Goal: Information Seeking & Learning: Learn about a topic

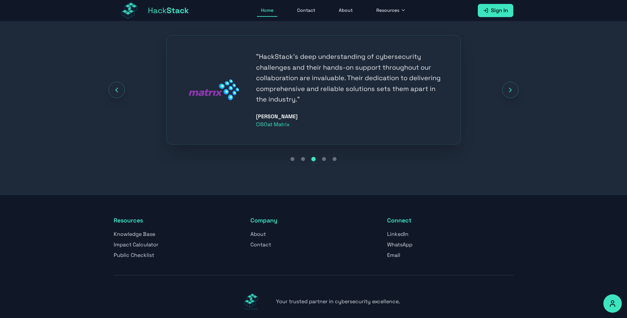
scroll to position [813, 0]
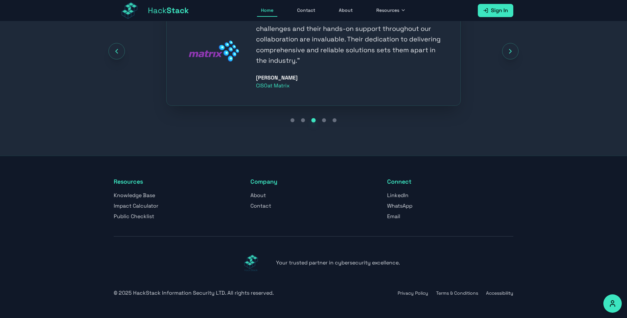
click at [261, 197] on link "About" at bounding box center [257, 195] width 15 height 7
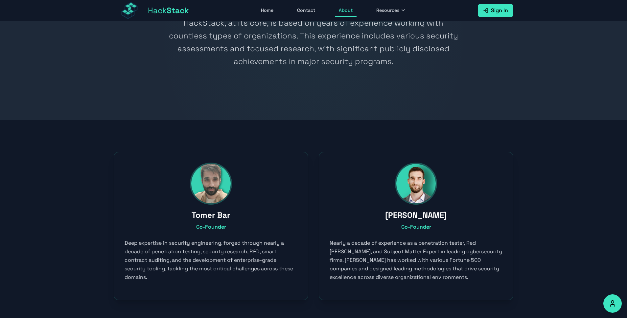
scroll to position [107, 0]
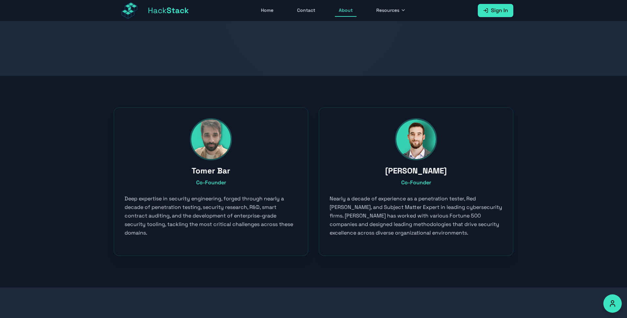
click at [207, 171] on h3 "Tomer Bar" at bounding box center [211, 171] width 173 height 11
click at [227, 232] on p "Deep expertise in security engineering, forged through nearly a decade of penet…" at bounding box center [211, 216] width 173 height 43
click at [215, 174] on h3 "Tomer Bar" at bounding box center [211, 171] width 173 height 11
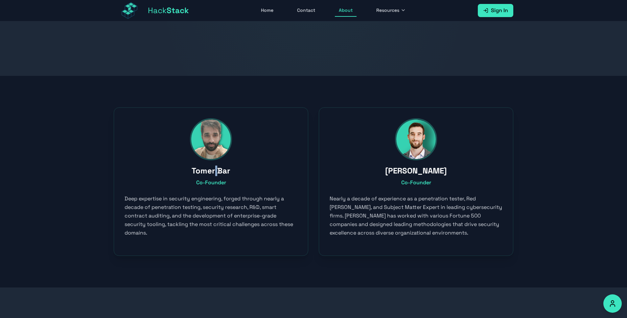
click at [215, 174] on h3 "Tomer Bar" at bounding box center [211, 171] width 173 height 11
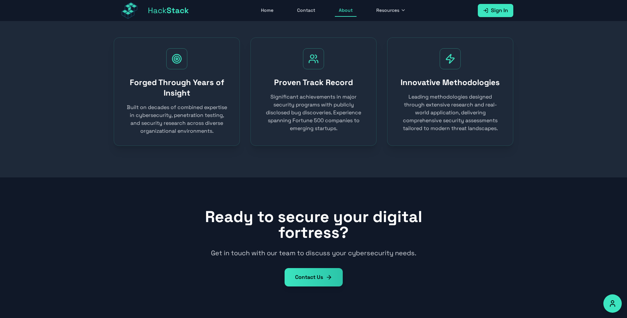
click at [299, 278] on link "Contact Us" at bounding box center [314, 277] width 58 height 18
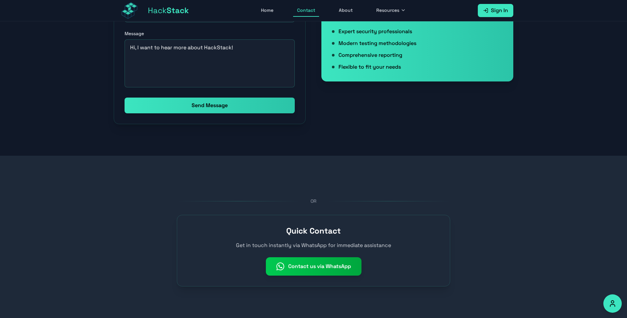
click at [267, 201] on div "OR" at bounding box center [313, 201] width 273 height 7
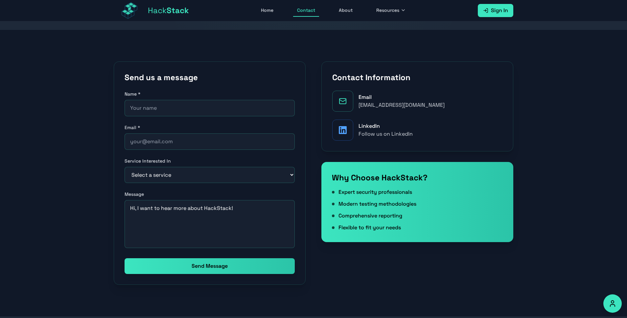
scroll to position [0, 0]
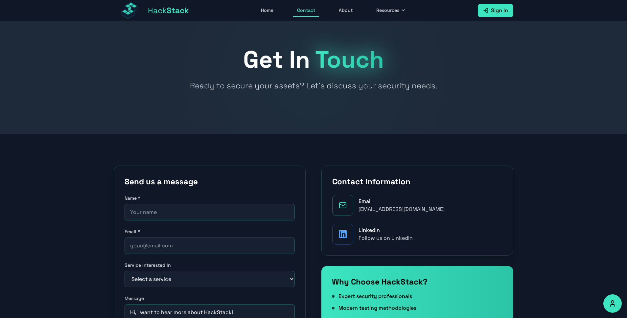
click at [378, 12] on span "Resources" at bounding box center [387, 10] width 23 height 7
click at [395, 74] on link "Applicative Pentesting Checklist" at bounding box center [409, 73] width 73 height 21
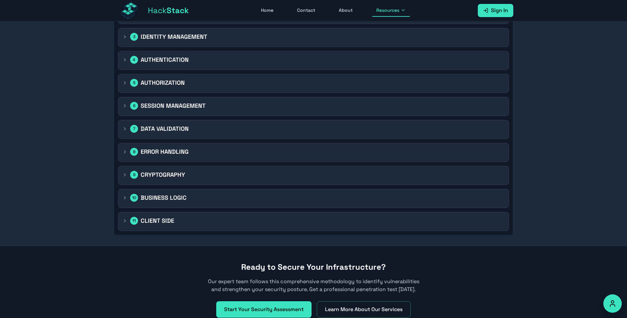
scroll to position [523, 0]
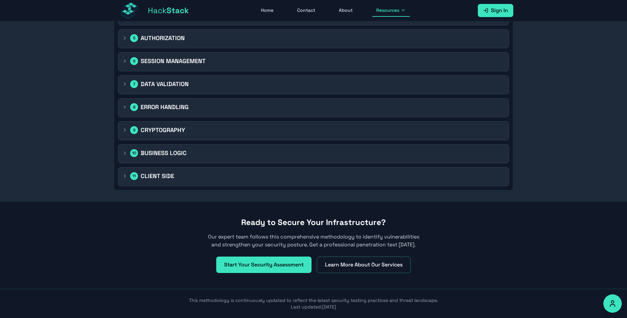
click at [341, 183] on div "11 CLIENT SIDE" at bounding box center [313, 177] width 390 height 18
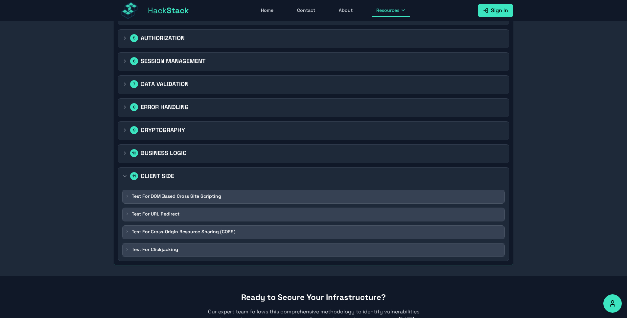
scroll to position [541, 0]
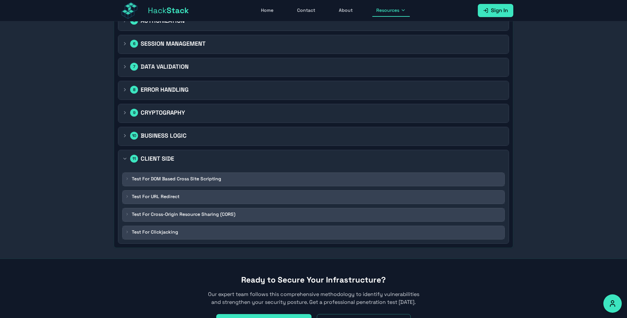
click at [297, 133] on div "10 BUSINESS LOGIC" at bounding box center [313, 135] width 382 height 9
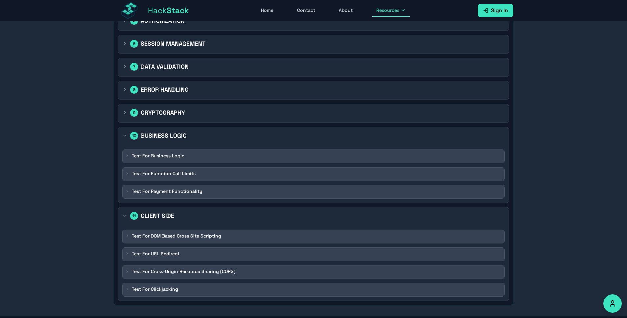
click at [286, 117] on div "9 CRYPTOGRAPHY" at bounding box center [313, 112] width 382 height 9
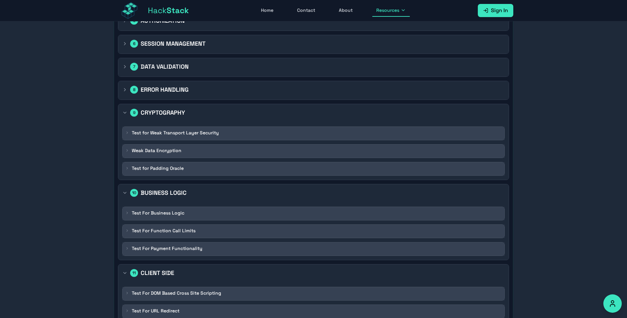
click at [275, 95] on div "8 ERROR HANDLING" at bounding box center [313, 90] width 390 height 18
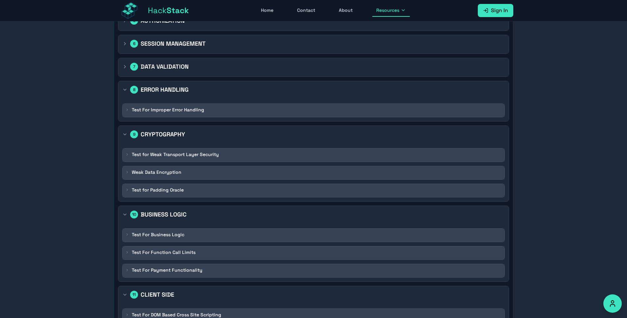
click at [273, 70] on div "7 DATA VALIDATION" at bounding box center [313, 66] width 382 height 9
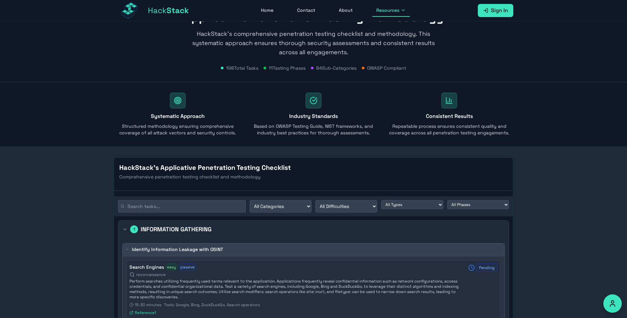
scroll to position [0, 0]
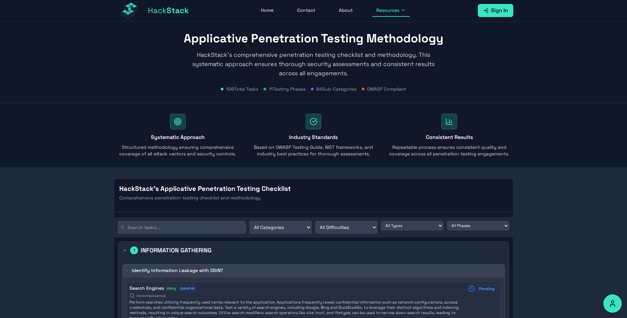
drag, startPoint x: 232, startPoint y: 88, endPoint x: 326, endPoint y: 92, distance: 93.7
click at [326, 92] on div "Applicative Penetration Testing Methodology HackStack's comprehensive penetrati…" at bounding box center [313, 61] width 421 height 81
click at [326, 92] on span "84 Sub-Categories" at bounding box center [336, 89] width 40 height 7
drag, startPoint x: 376, startPoint y: 86, endPoint x: 408, endPoint y: 92, distance: 32.7
click at [408, 92] on div "198 Total Tasks 11 Testing Phases 84 Sub-Categories OWASP Compliant" at bounding box center [314, 89] width 400 height 7
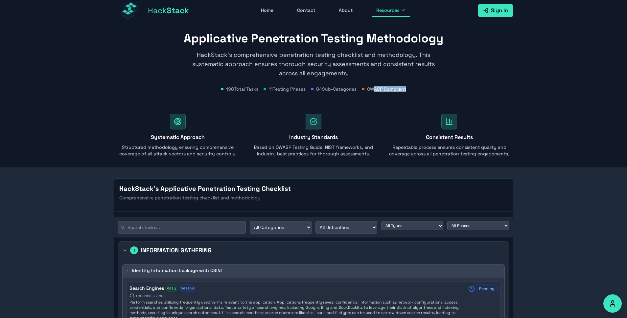
click at [417, 161] on div "Systematic Approach Structured methodology ensuring comprehensive coverage of a…" at bounding box center [313, 135] width 421 height 64
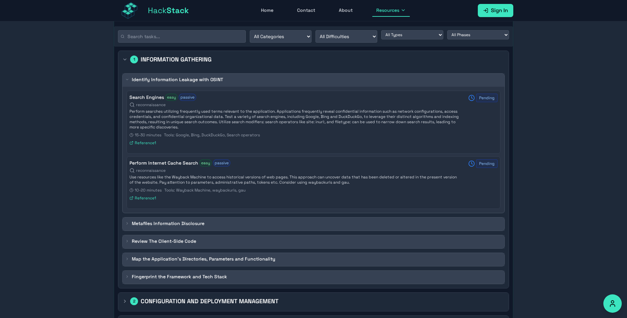
scroll to position [192, 0]
click at [136, 105] on span "reconnaissance" at bounding box center [151, 104] width 30 height 5
click at [143, 99] on h4 "Search Engines" at bounding box center [146, 96] width 35 height 7
click at [489, 99] on span "Pending" at bounding box center [486, 97] width 21 height 9
click at [468, 164] on div "Perform Internet Cache Search easy passive reconnaissance Use resources like th…" at bounding box center [313, 181] width 368 height 44
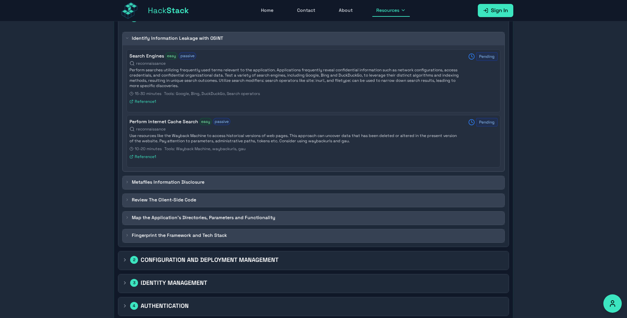
scroll to position [269, 0]
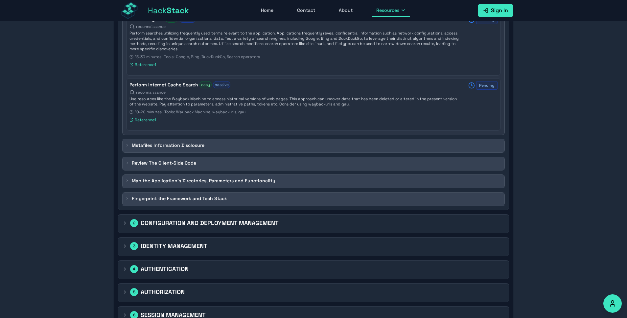
click at [413, 145] on div "Metafiles Information Disclosure" at bounding box center [313, 145] width 377 height 7
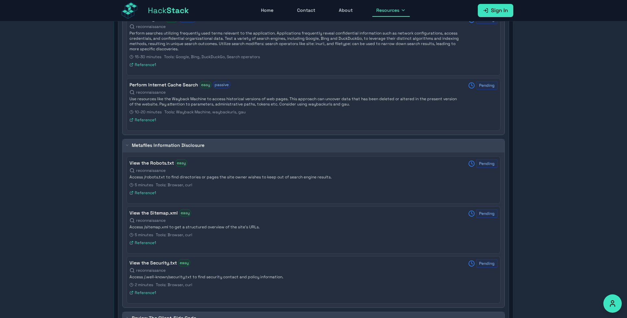
click at [413, 145] on div "Metafiles Information Disclosure" at bounding box center [313, 145] width 377 height 7
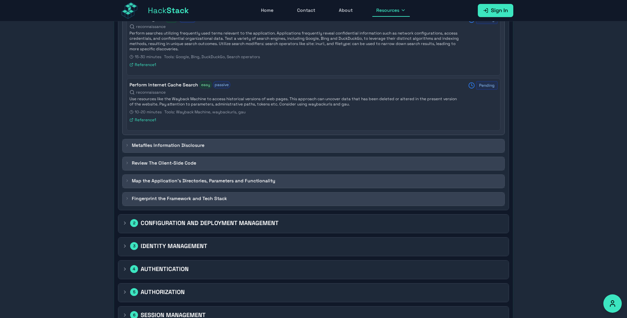
click at [401, 159] on div "Review The Client-Side Code" at bounding box center [314, 163] width 382 height 13
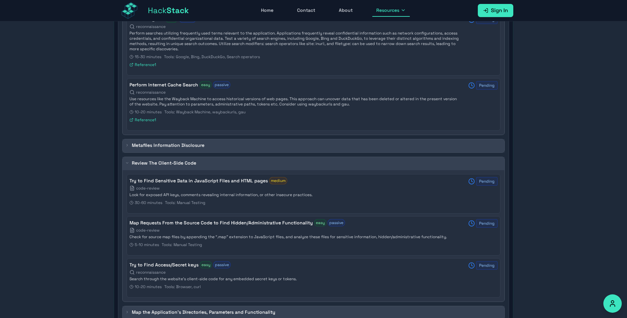
click at [400, 160] on div "Review The Client-Side Code" at bounding box center [313, 163] width 377 height 7
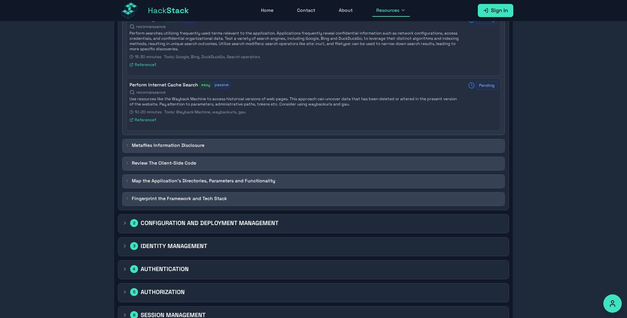
click at [387, 179] on div "Map the Application's Directories, Parameters and Functionality" at bounding box center [313, 180] width 377 height 7
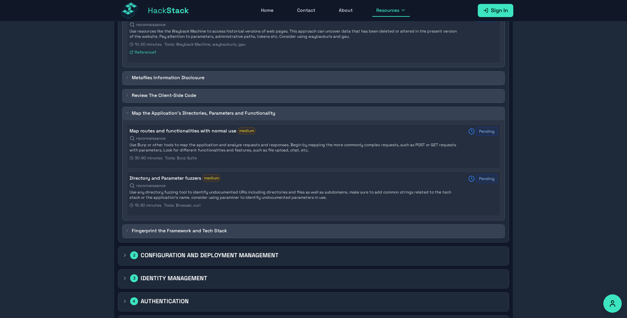
scroll to position [341, 0]
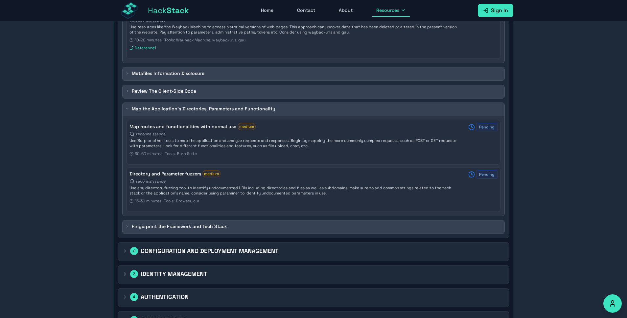
click at [345, 114] on div "Map the Application's Directories, Parameters and Functionality" at bounding box center [314, 109] width 382 height 13
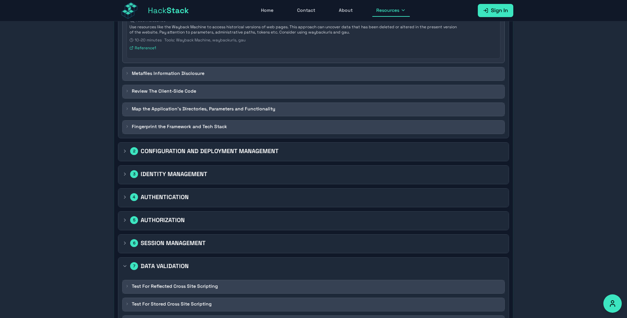
click at [335, 122] on div "Fingerprint the Framework and Tech Stack" at bounding box center [314, 127] width 382 height 13
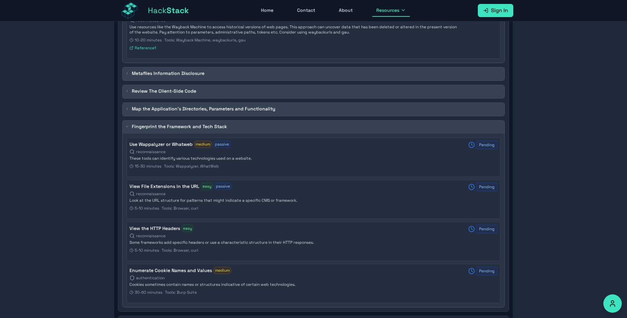
click at [335, 122] on div "Fingerprint the Framework and Tech Stack" at bounding box center [314, 127] width 382 height 13
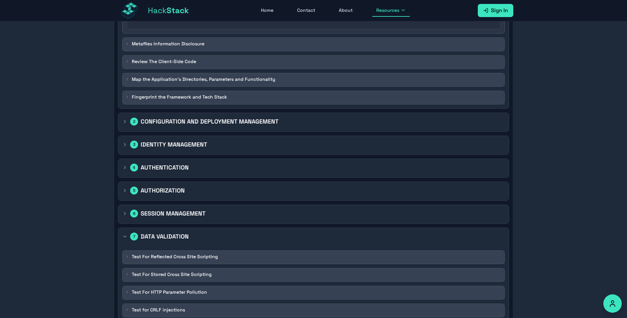
scroll to position [382, 0]
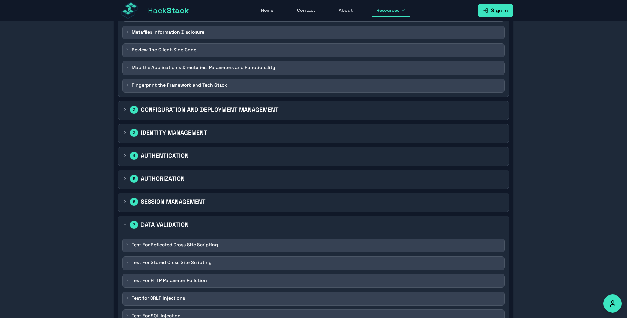
click at [292, 113] on div "2 CONFIGURATION AND DEPLOYMENT MANAGEMENT" at bounding box center [313, 109] width 382 height 9
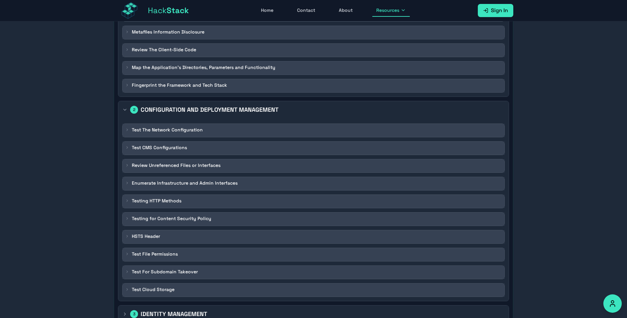
click at [290, 132] on div "Test The Network Configuration" at bounding box center [313, 130] width 377 height 7
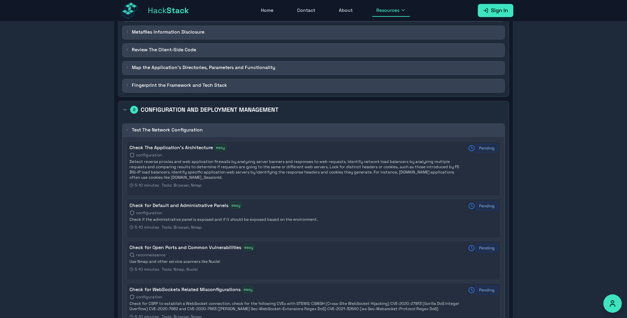
click at [290, 132] on div "Test The Network Configuration" at bounding box center [313, 130] width 377 height 7
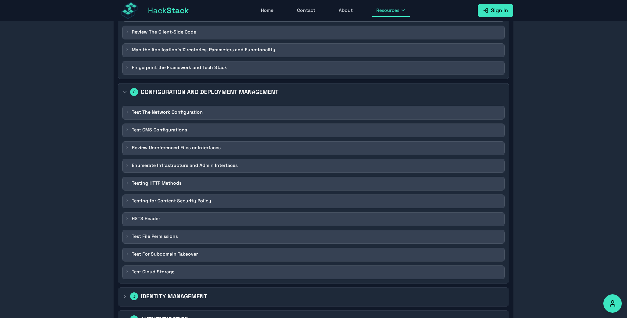
scroll to position [0, 0]
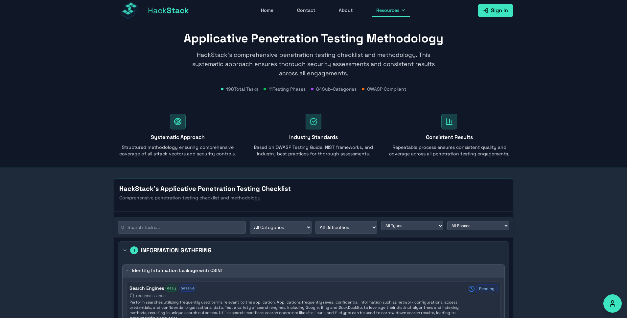
click at [271, 9] on link "Home" at bounding box center [267, 10] width 20 height 12
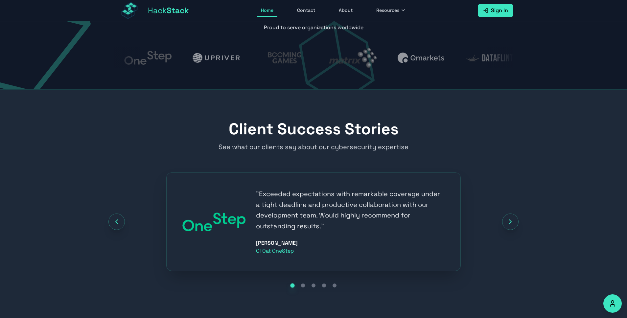
scroll to position [802, 0]
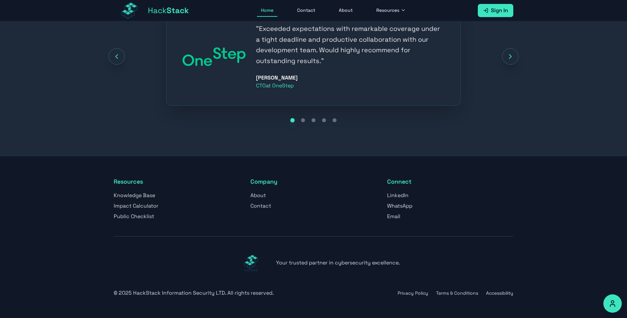
click at [258, 195] on link "About" at bounding box center [257, 195] width 15 height 7
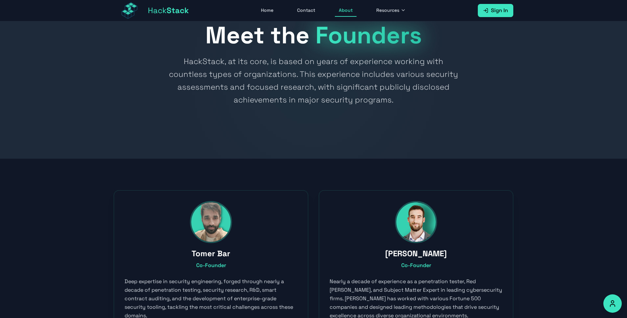
scroll to position [63, 0]
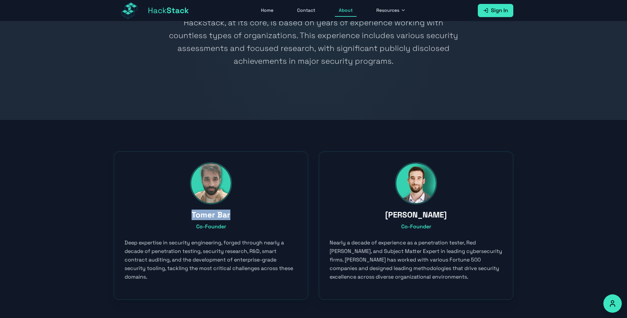
drag, startPoint x: 194, startPoint y: 216, endPoint x: 242, endPoint y: 213, distance: 48.4
click at [241, 213] on h3 "Tomer Bar" at bounding box center [211, 215] width 173 height 11
copy h3 "Tomer Bar"
drag, startPoint x: 389, startPoint y: 215, endPoint x: 446, endPoint y: 218, distance: 56.3
click at [446, 218] on h3 "[PERSON_NAME]" at bounding box center [416, 215] width 173 height 11
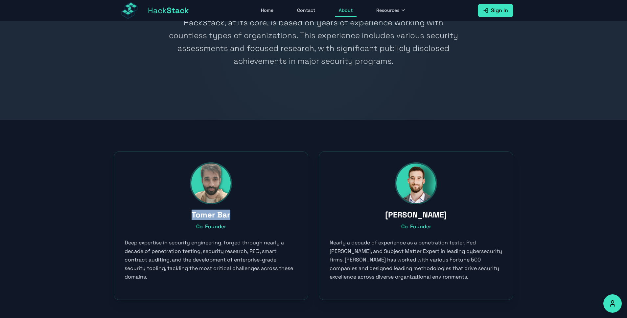
copy h3 "[PERSON_NAME]"
